Goal: Transaction & Acquisition: Download file/media

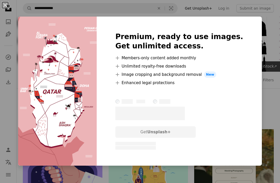
scroll to position [227, 0]
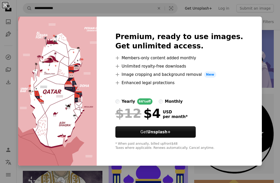
click at [265, 120] on div "An X shape Premium, ready to use images. Get unlimited access. A plus sign Memb…" at bounding box center [140, 91] width 280 height 183
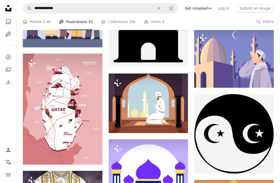
click at [52, 120] on img at bounding box center [62, 109] width 79 height 111
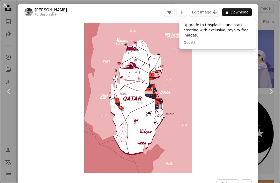
click at [13, 85] on link "Chevron left" at bounding box center [9, 92] width 18 height 50
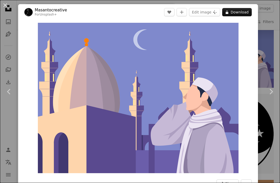
click at [269, 109] on link "Chevron right" at bounding box center [270, 92] width 18 height 50
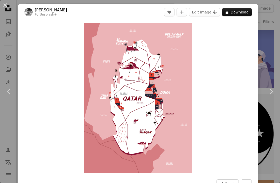
click at [267, 53] on div "An X shape Chevron left Chevron right [PERSON_NAME] For Unsplash+ A heart A plu…" at bounding box center [140, 91] width 280 height 183
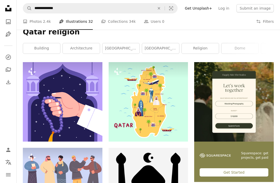
scroll to position [67, 0]
click at [33, 23] on link "A photo Photos 2.4k" at bounding box center [37, 21] width 28 height 17
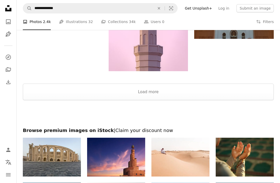
scroll to position [824, 0]
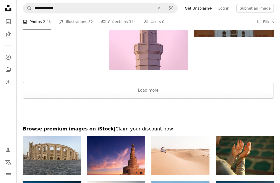
click at [84, 93] on button "Load more" at bounding box center [148, 90] width 251 height 17
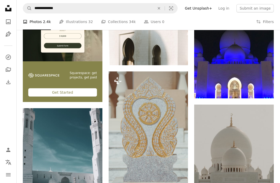
scroll to position [945, 0]
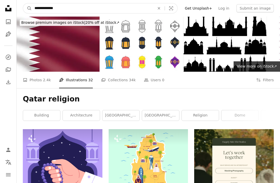
click at [71, 8] on input "**********" at bounding box center [92, 8] width 121 height 10
type input "*****"
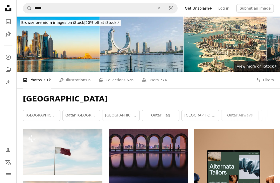
click at [72, 84] on link "Pen Tool Illustrations 6" at bounding box center [74, 80] width 31 height 17
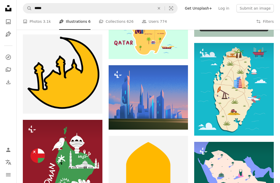
scroll to position [212, 0]
click at [240, 73] on img at bounding box center [233, 89] width 79 height 93
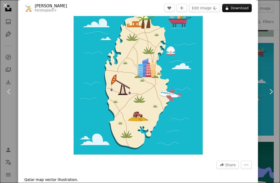
scroll to position [16, 0]
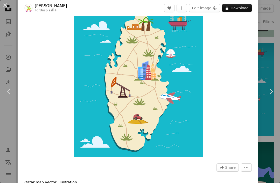
click at [278, 59] on div "An X shape Chevron left Chevron right [PERSON_NAME] For Unsplash+ A heart A plu…" at bounding box center [140, 91] width 280 height 183
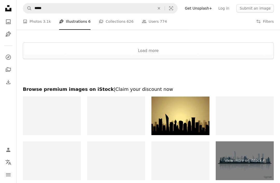
scroll to position [732, 0]
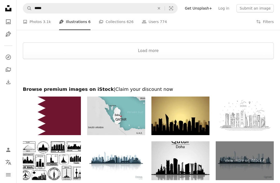
click at [128, 119] on img at bounding box center [116, 116] width 58 height 39
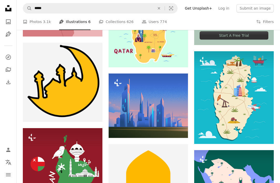
scroll to position [190, 0]
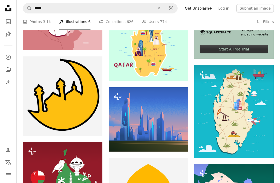
click at [39, 26] on link "A photo Photos 3.1k" at bounding box center [37, 21] width 28 height 17
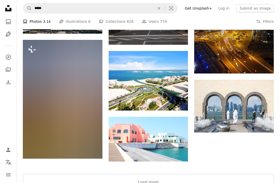
scroll to position [560, 0]
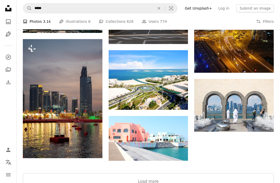
click at [236, 182] on button "Load more" at bounding box center [148, 181] width 251 height 17
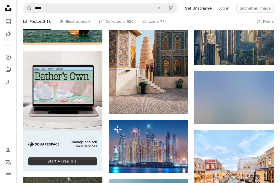
scroll to position [736, 0]
